Goal: Task Accomplishment & Management: Use online tool/utility

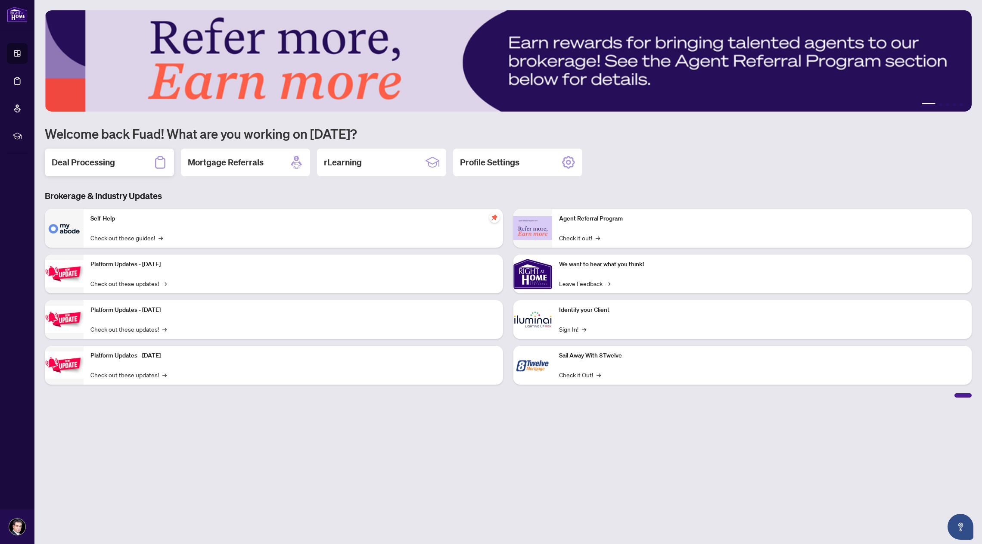
click at [100, 164] on h2 "Deal Processing" at bounding box center [83, 162] width 63 height 12
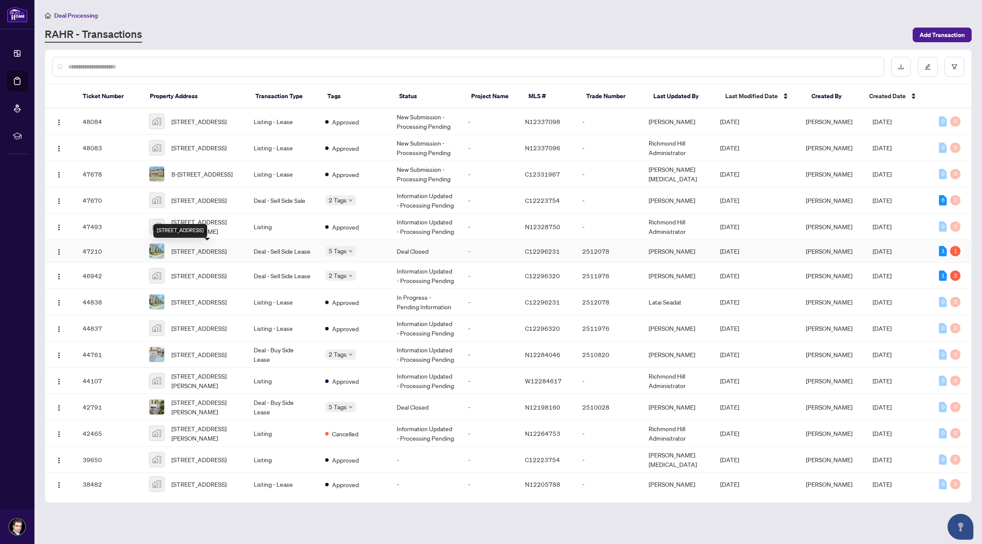
click at [214, 250] on span "[STREET_ADDRESS]" at bounding box center [199, 250] width 55 height 9
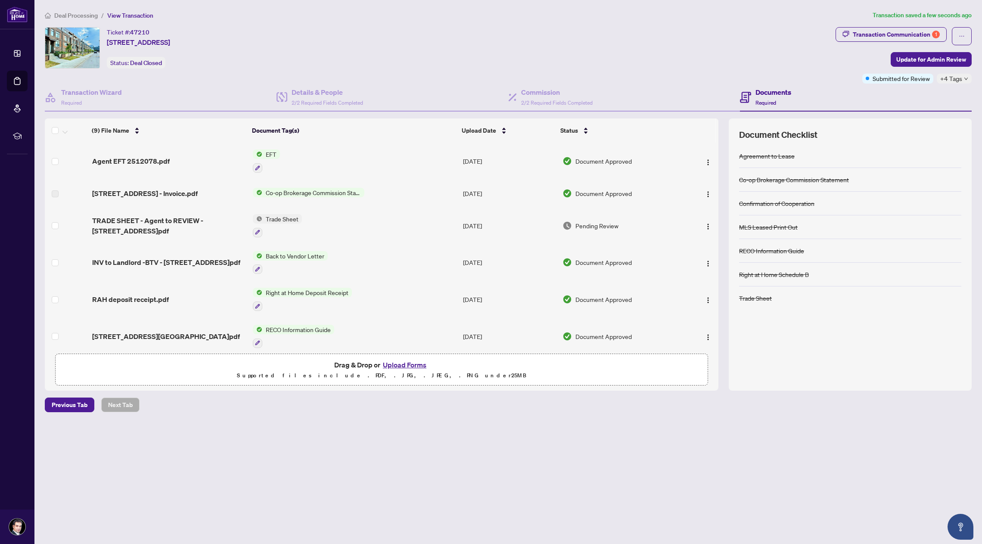
click at [273, 153] on span "EFT" at bounding box center [271, 154] width 18 height 9
click at [157, 156] on span "Agent EFT 2512078.pdf" at bounding box center [131, 161] width 78 height 10
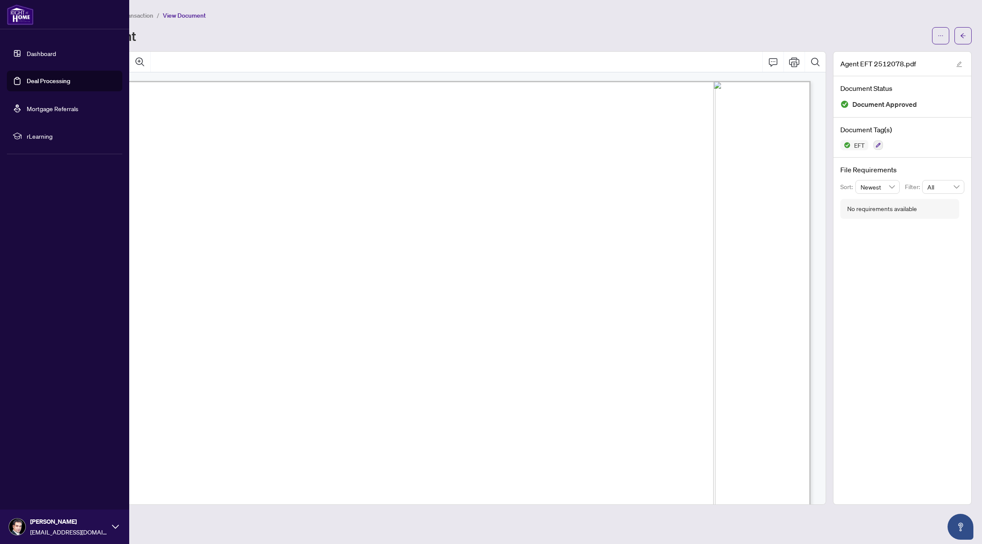
drag, startPoint x: 33, startPoint y: 50, endPoint x: 41, endPoint y: 50, distance: 7.3
click at [33, 50] on link "Dashboard" at bounding box center [41, 54] width 29 height 8
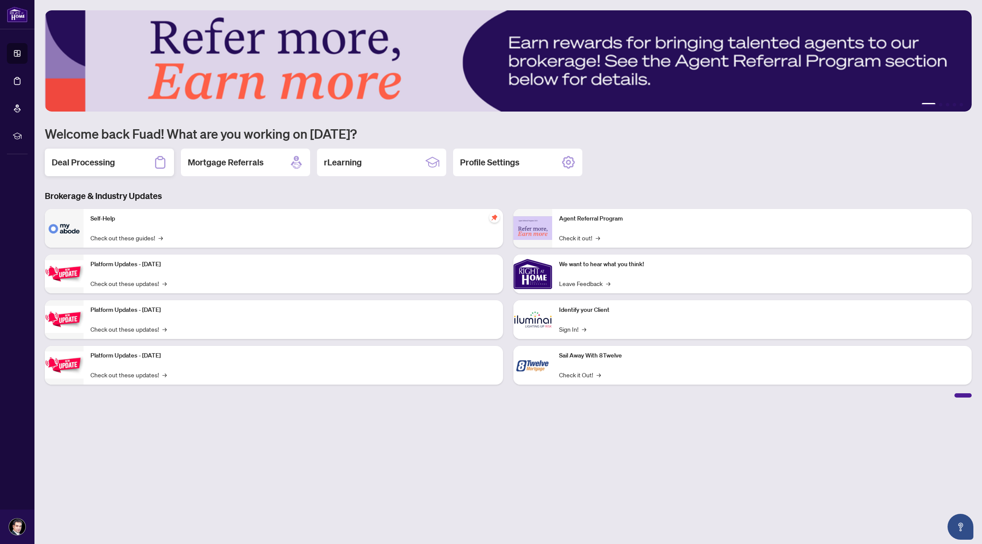
click at [105, 170] on div "Deal Processing" at bounding box center [109, 163] width 129 height 28
